Goal: Find specific page/section: Find specific page/section

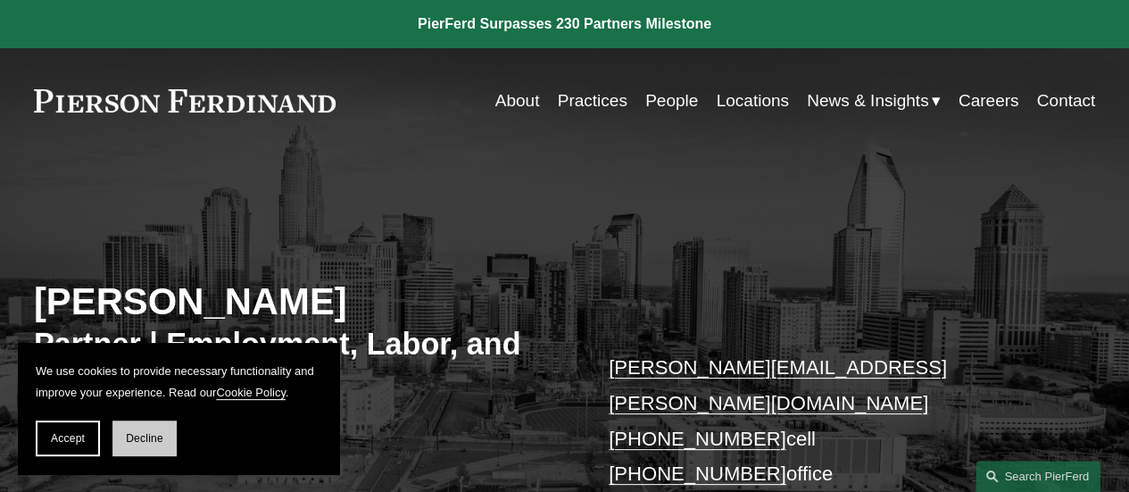
click at [136, 440] on span "Decline" at bounding box center [144, 438] width 37 height 12
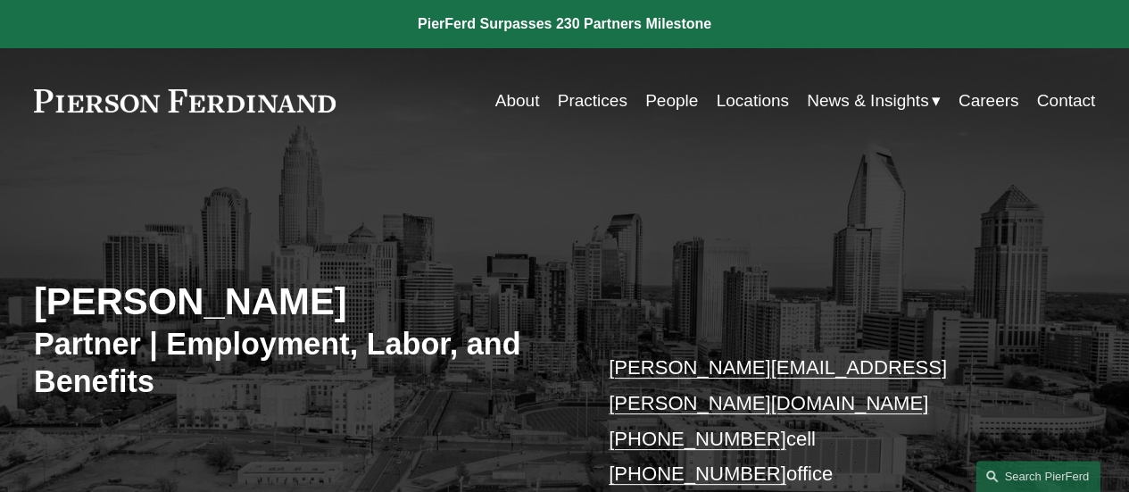
click at [674, 98] on link "People" at bounding box center [671, 101] width 53 height 34
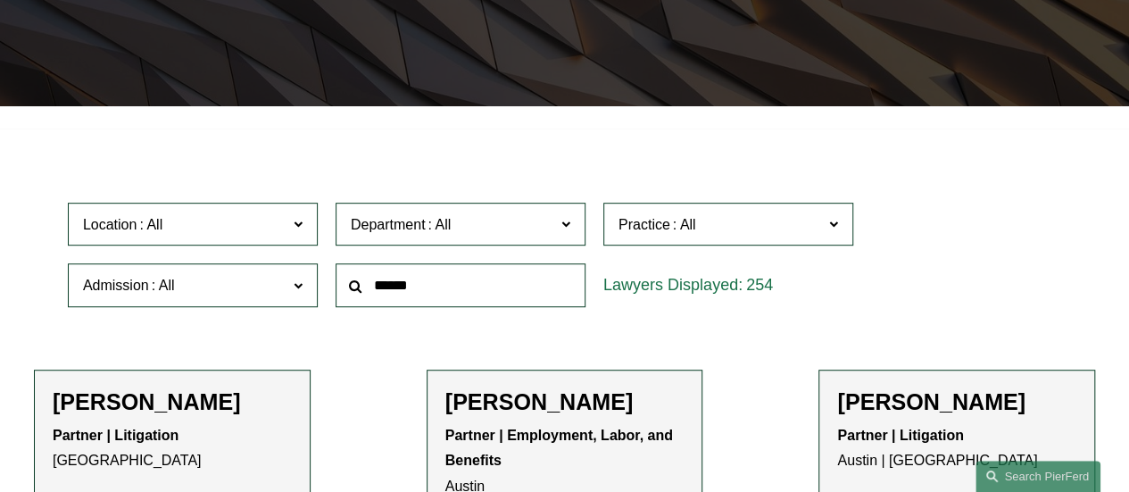
scroll to position [357, 0]
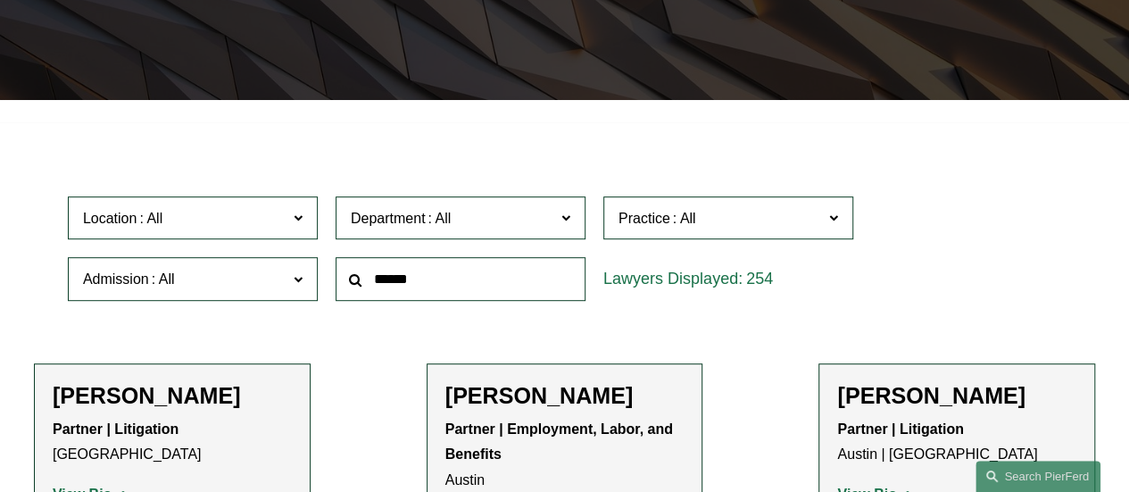
click at [302, 217] on span at bounding box center [298, 216] width 9 height 23
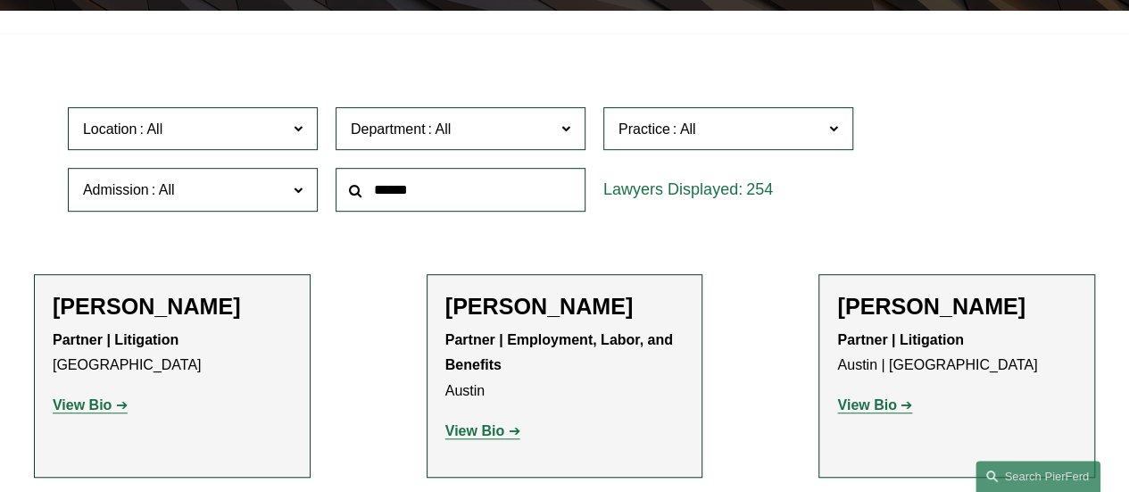
scroll to position [89, 0]
click at [0, 0] on link "Charlotte" at bounding box center [0, 0] width 0 height 0
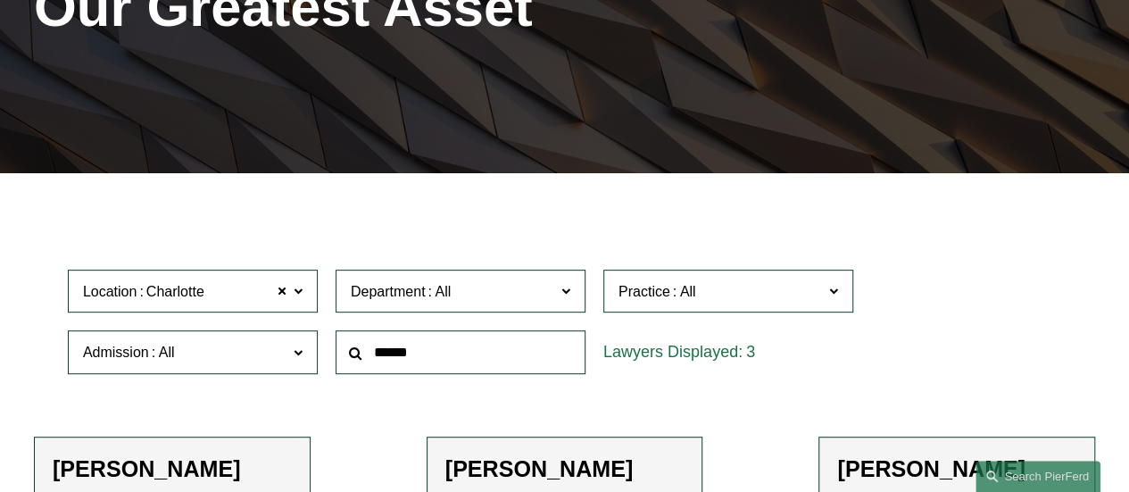
scroll to position [271, 0]
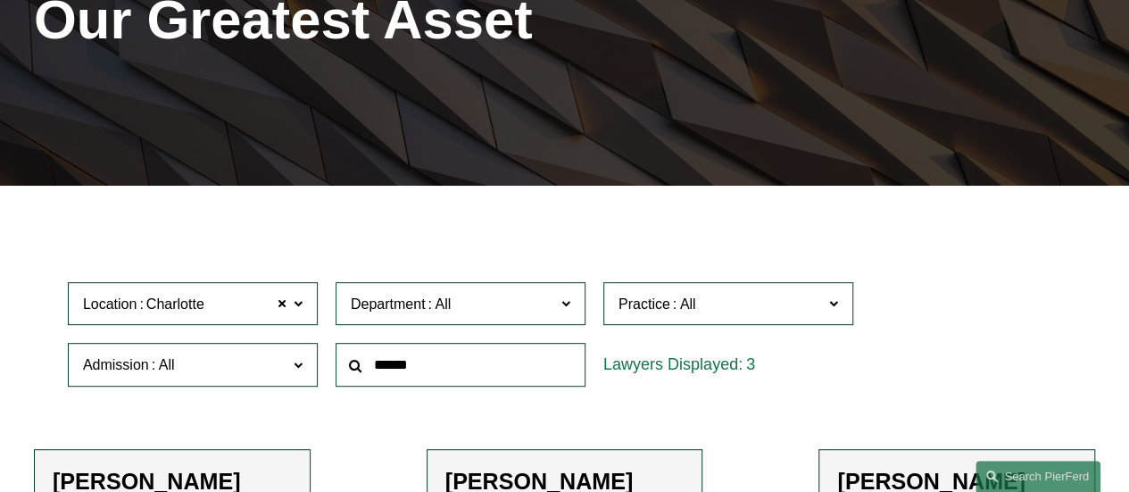
click at [298, 303] on span at bounding box center [298, 302] width 9 height 23
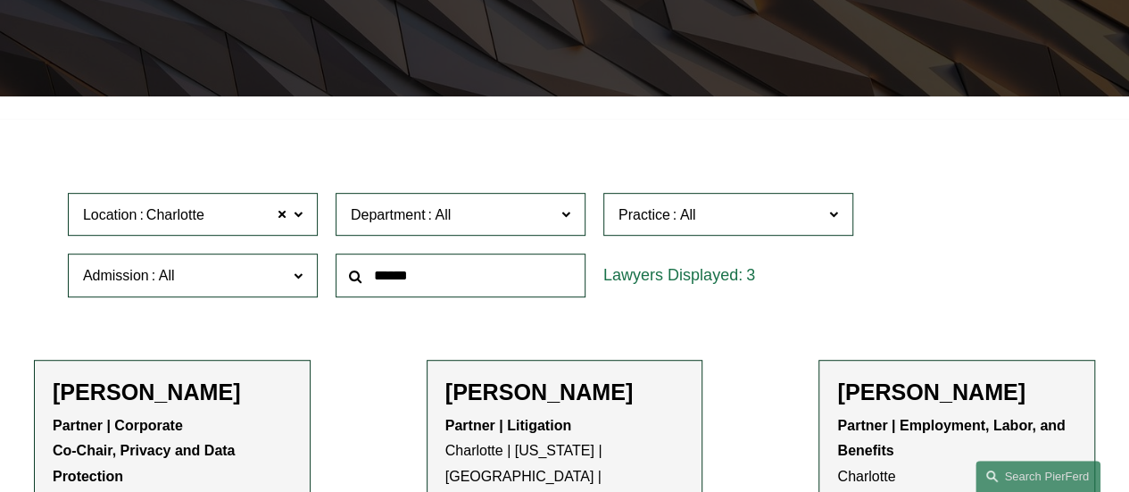
scroll to position [450, 0]
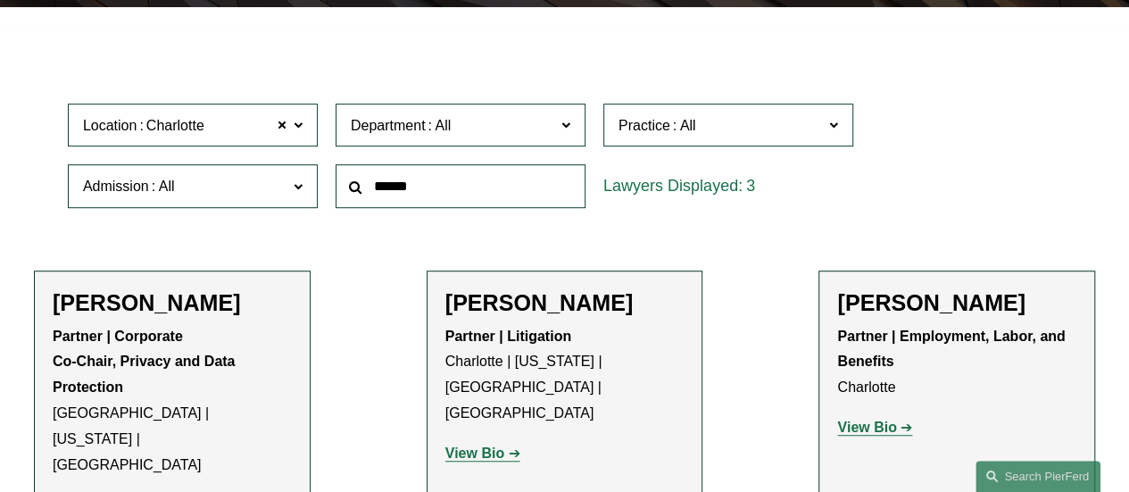
click at [0, 0] on link "Wilmington" at bounding box center [0, 0] width 0 height 0
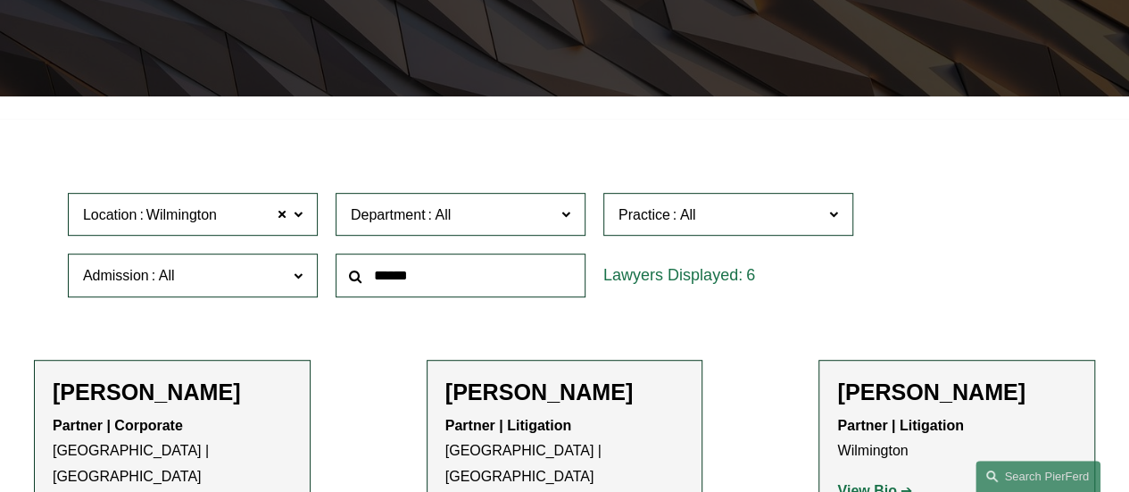
scroll to position [450, 0]
